Goal: Find specific page/section: Find specific page/section

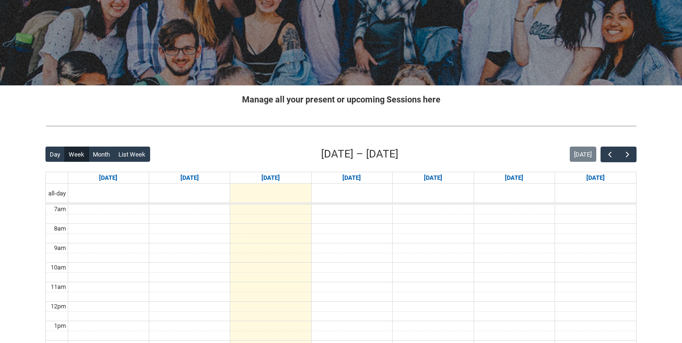
scroll to position [127, 0]
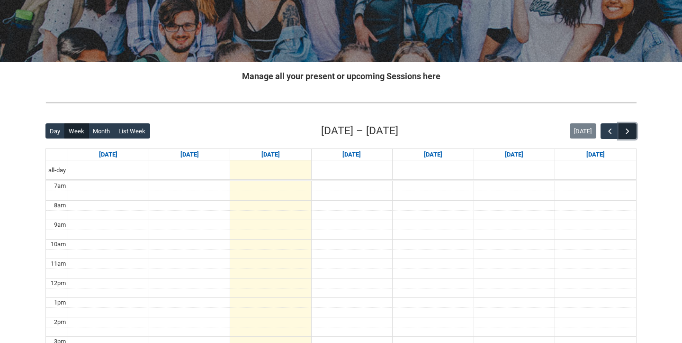
click at [632, 130] on button "button" at bounding box center [628, 131] width 18 height 16
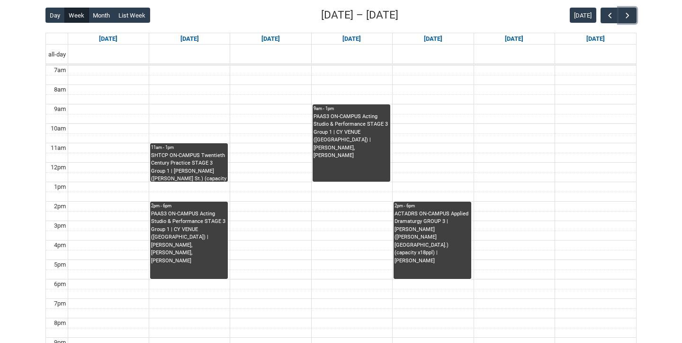
scroll to position [249, 0]
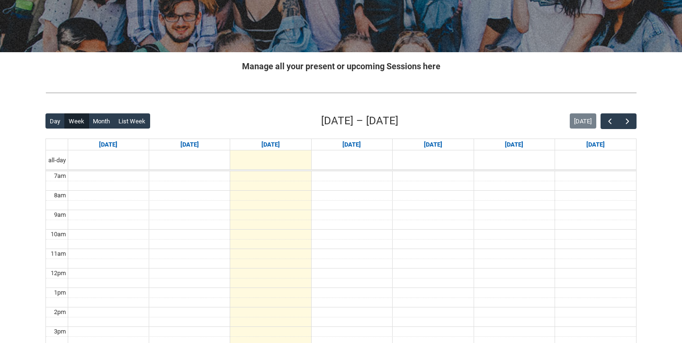
scroll to position [174, 0]
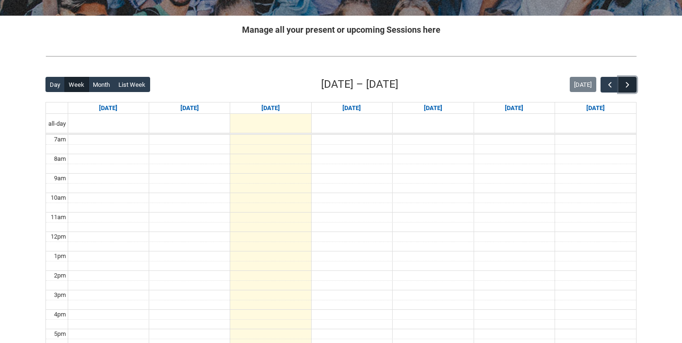
click at [630, 82] on span "button" at bounding box center [627, 84] width 9 height 9
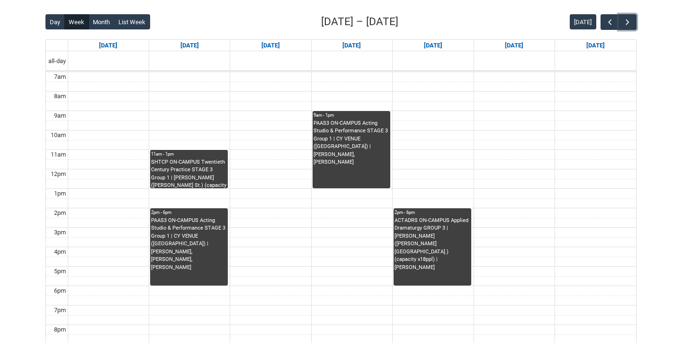
scroll to position [236, 0]
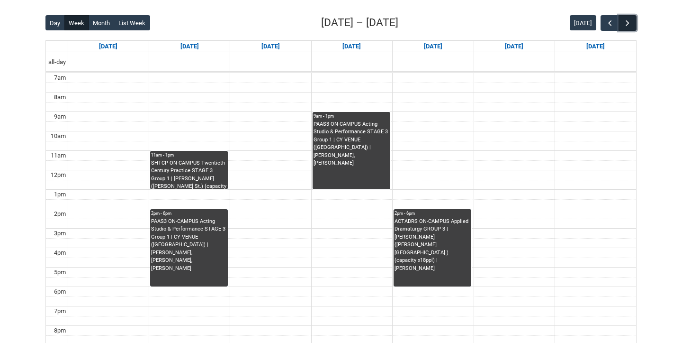
click at [629, 20] on span "button" at bounding box center [627, 22] width 9 height 9
click at [630, 20] on span "button" at bounding box center [627, 22] width 9 height 9
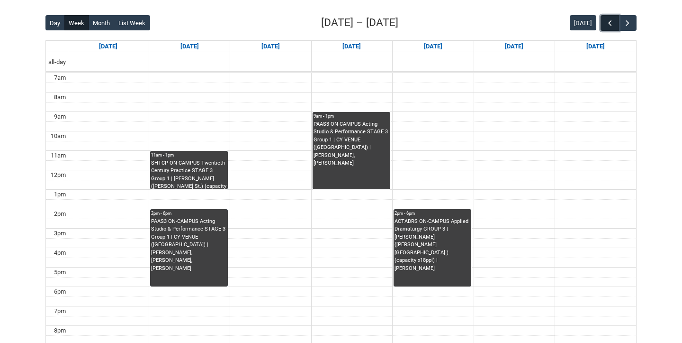
click at [611, 21] on span "button" at bounding box center [610, 22] width 9 height 9
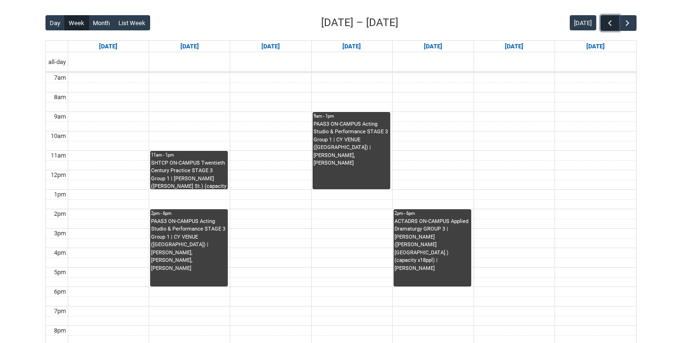
click at [611, 21] on span "button" at bounding box center [610, 22] width 9 height 9
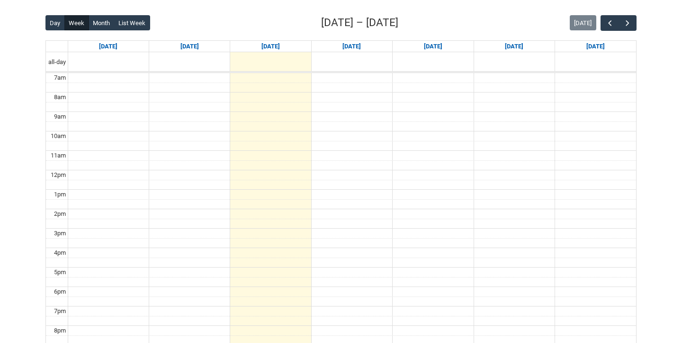
click at [638, 23] on div "Back Loading... This page should update in a few seconds... Day Week Month List…" at bounding box center [341, 199] width 607 height 384
click at [632, 23] on span "button" at bounding box center [627, 22] width 9 height 9
